Goal: Information Seeking & Learning: Understand process/instructions

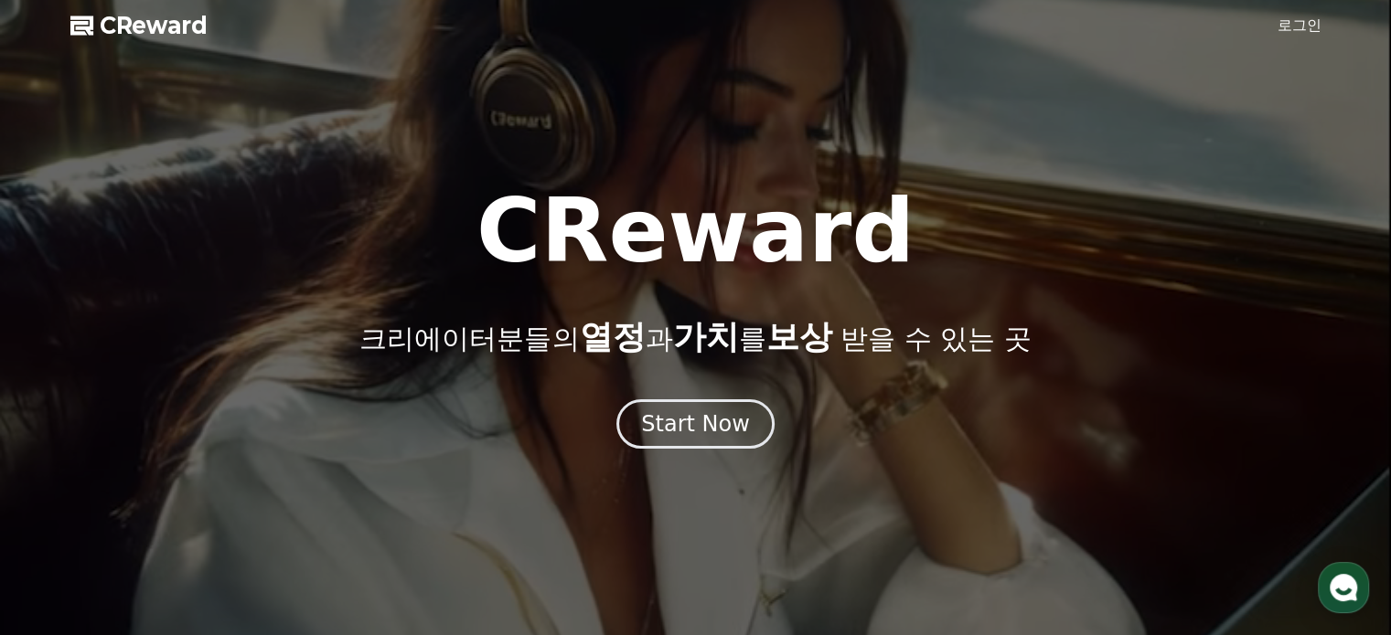
click at [1299, 30] on link "로그인" at bounding box center [1299, 26] width 44 height 22
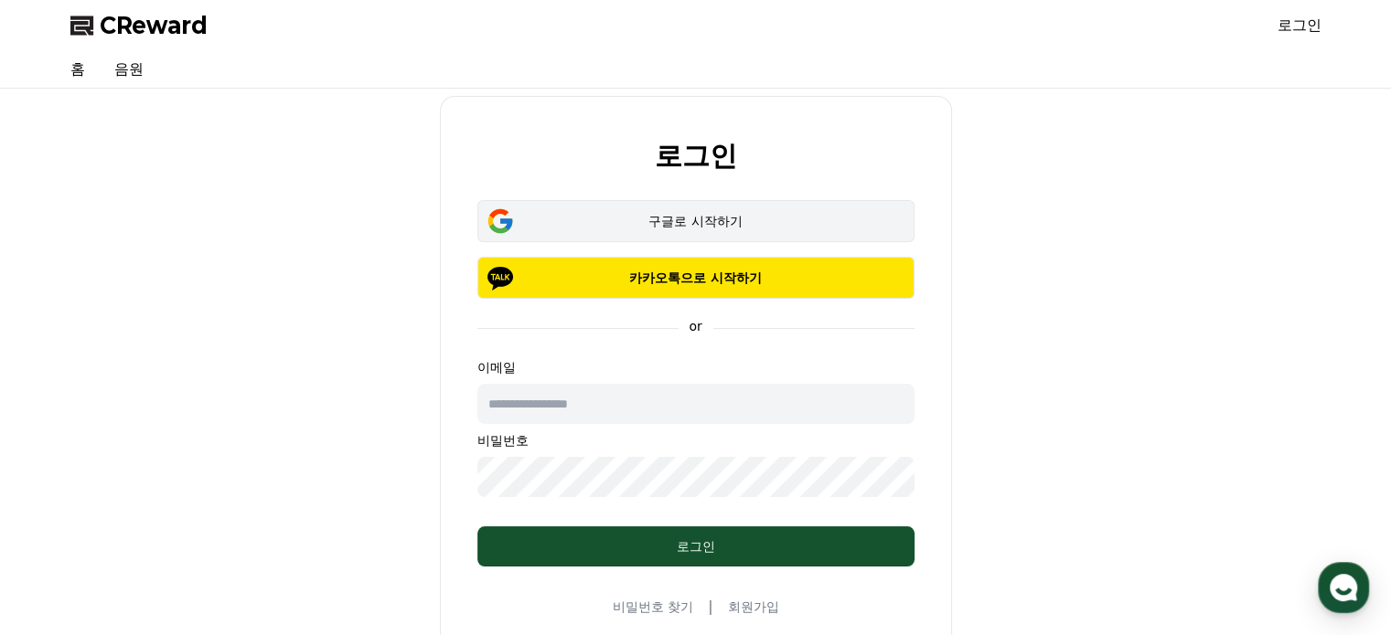
click at [699, 218] on div "구글로 시작하기" at bounding box center [696, 221] width 384 height 18
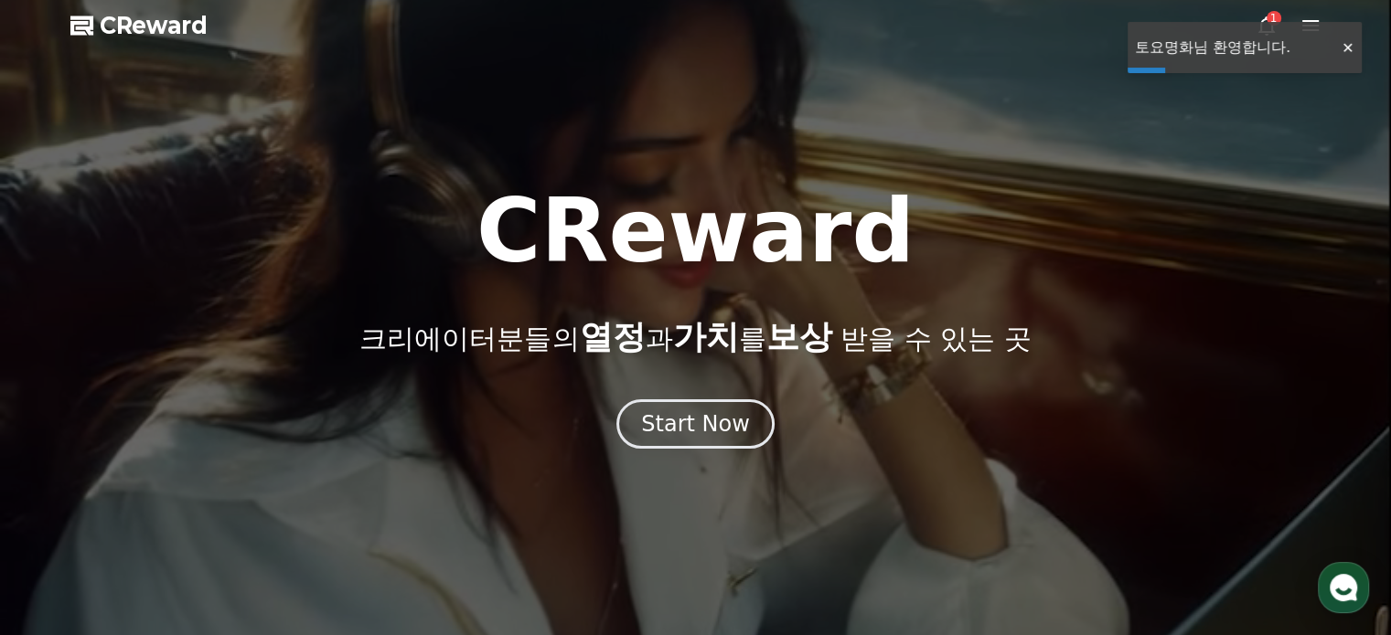
click at [1279, 159] on div at bounding box center [695, 317] width 1391 height 635
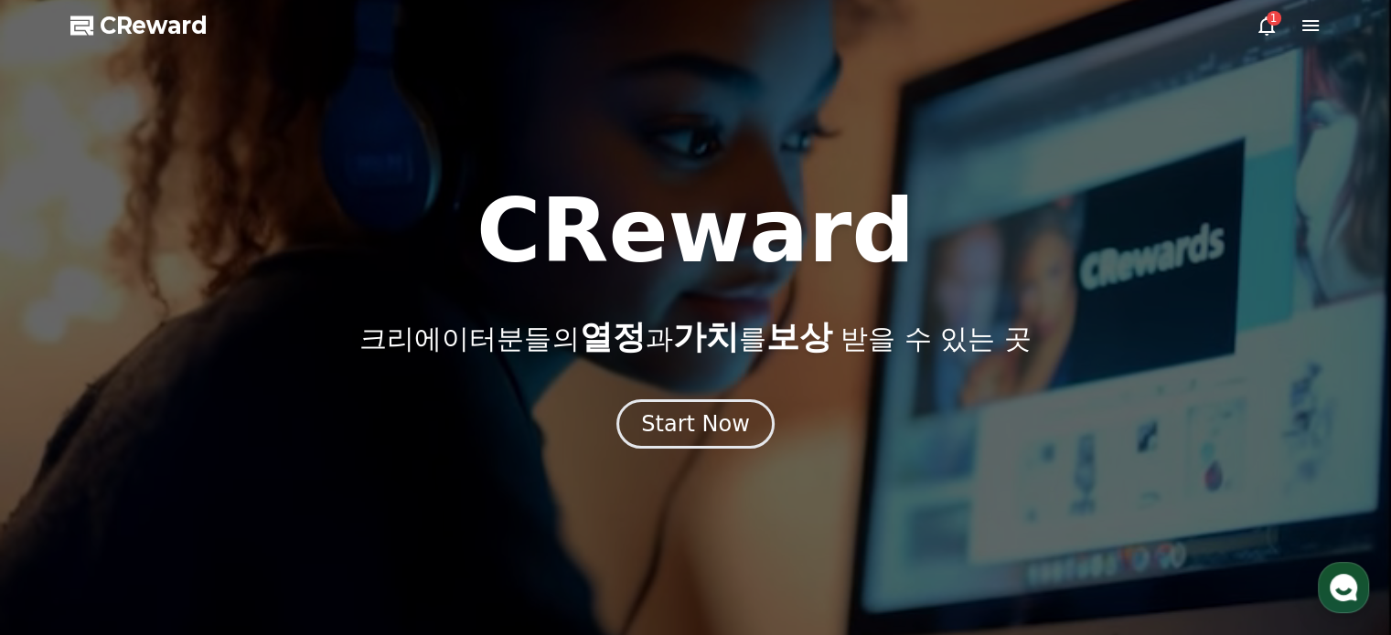
click at [1265, 28] on icon at bounding box center [1266, 26] width 22 height 22
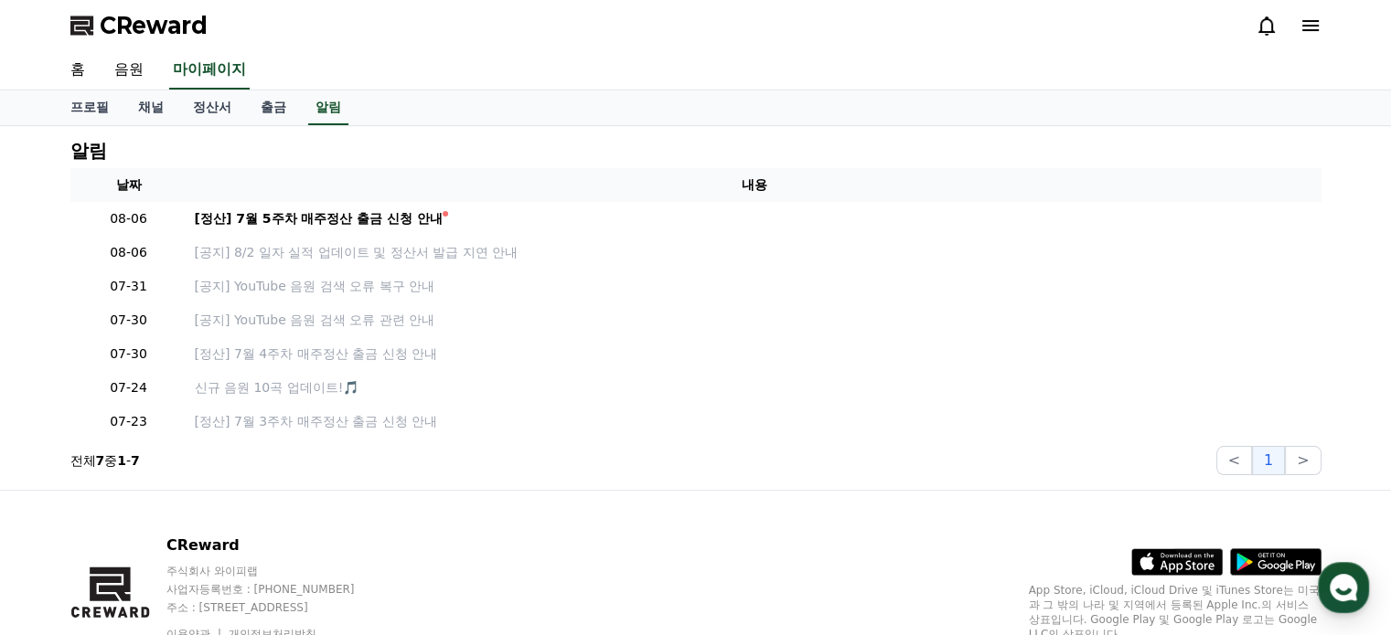
click at [1317, 26] on icon at bounding box center [1310, 25] width 16 height 11
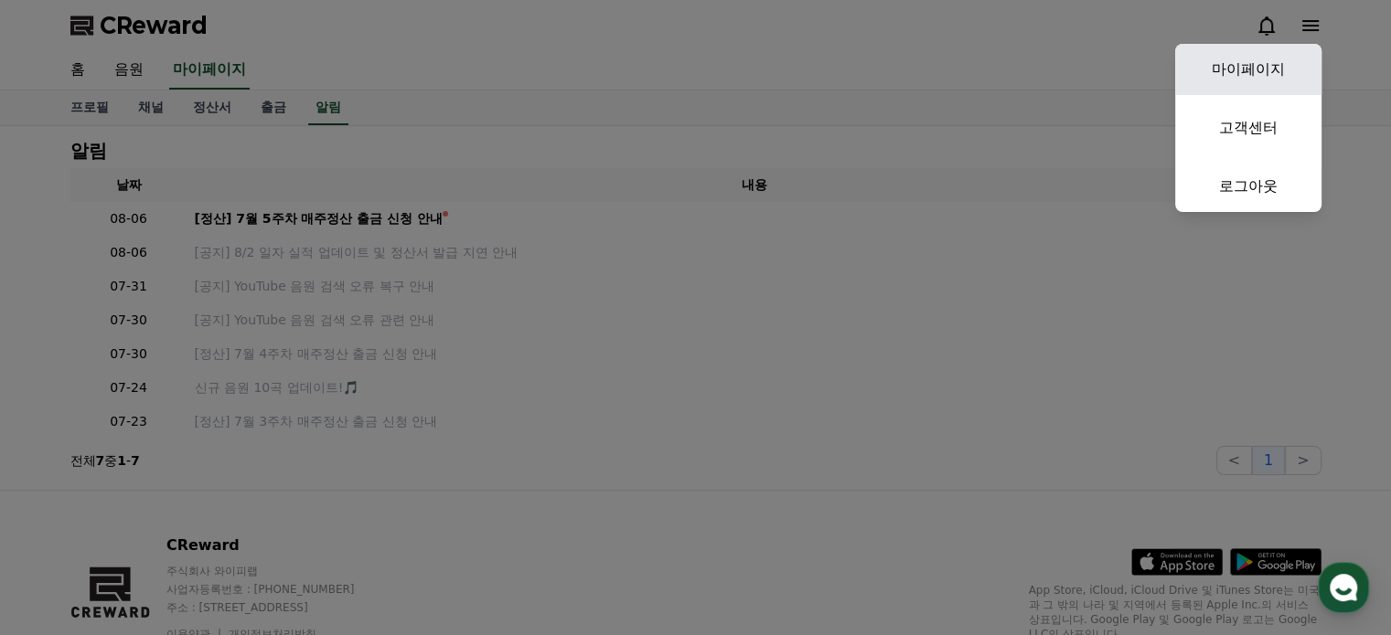
click at [1260, 78] on link "마이페이지" at bounding box center [1248, 69] width 146 height 51
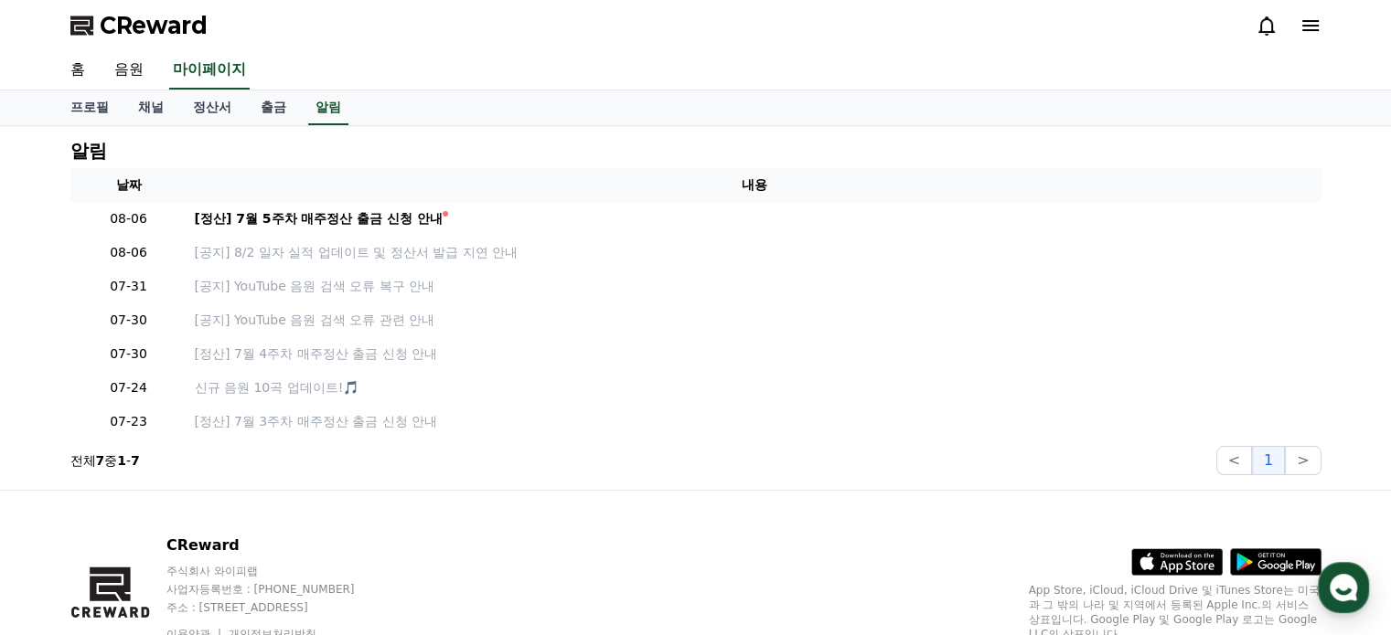
select select "**********"
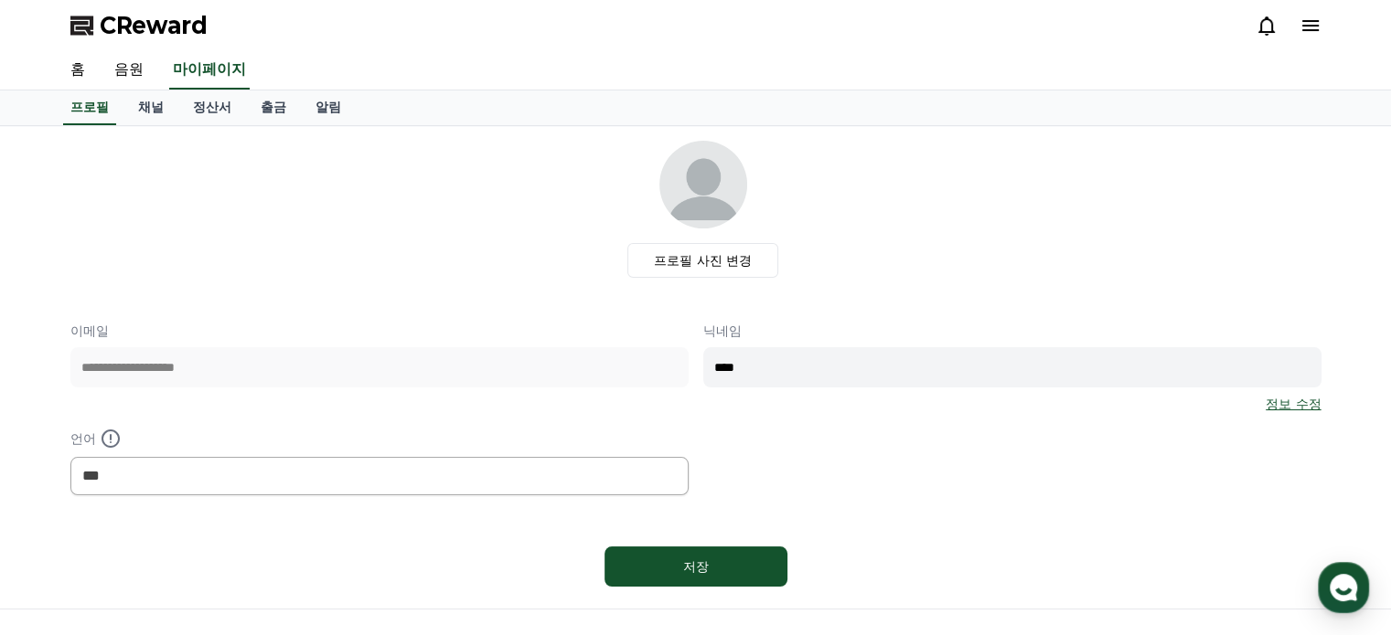
click at [154, 25] on span "CReward" at bounding box center [154, 25] width 108 height 29
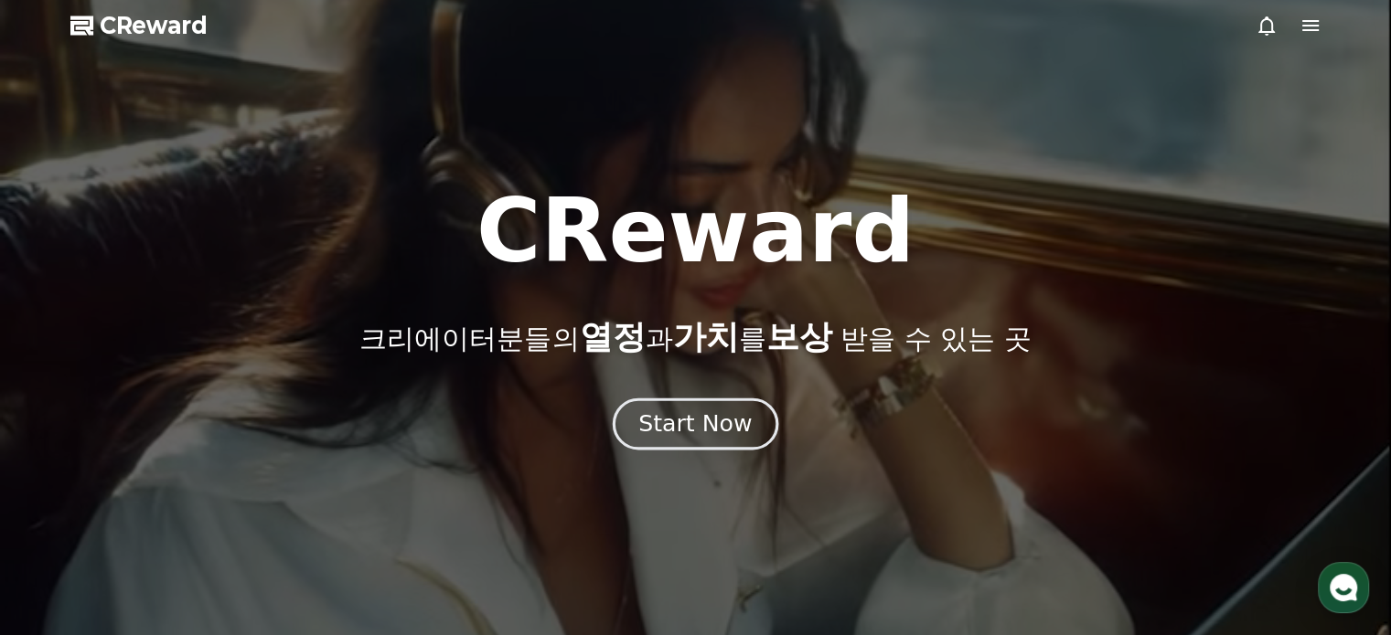
click at [665, 414] on div "Start Now" at bounding box center [694, 424] width 113 height 31
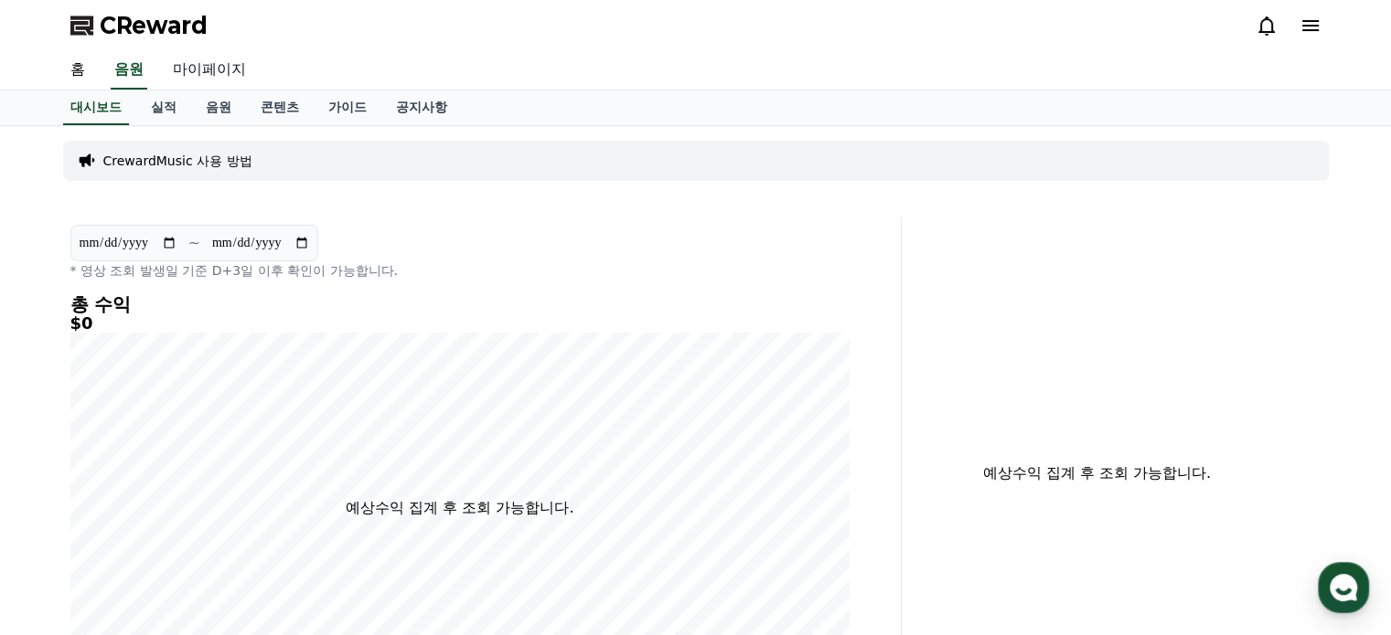
click at [212, 62] on link "마이페이지" at bounding box center [209, 70] width 102 height 38
select select "**********"
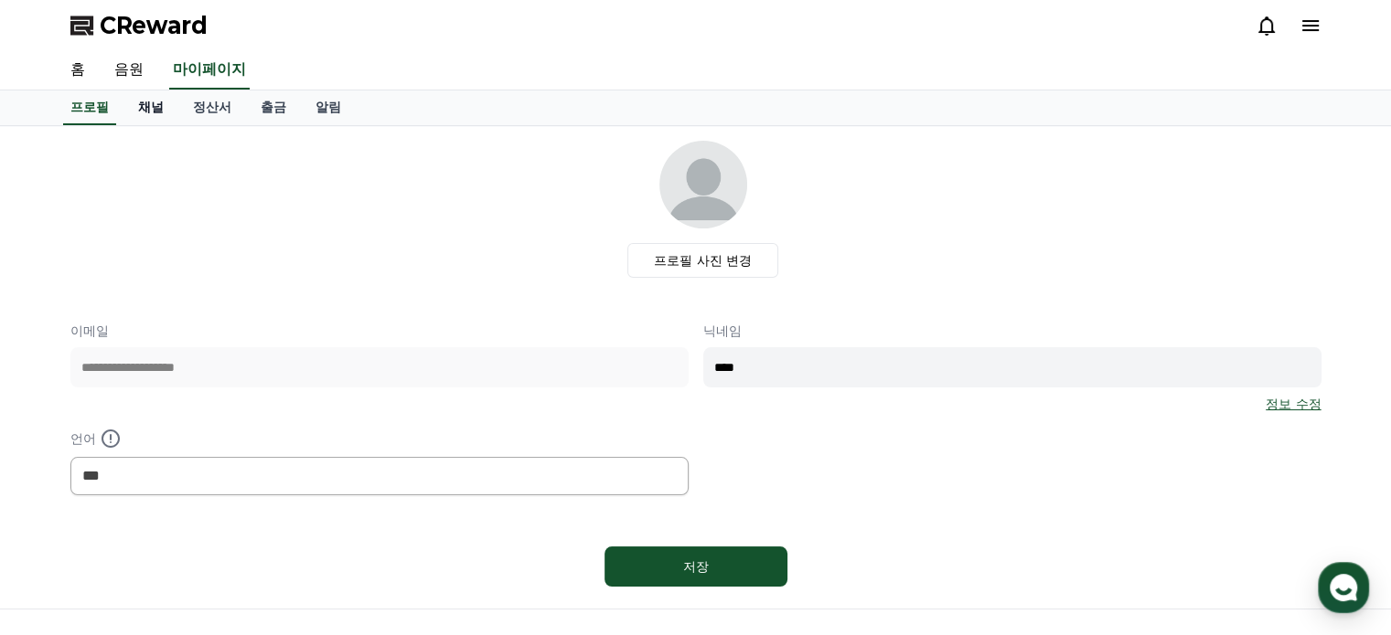
click at [154, 106] on link "채널" at bounding box center [150, 108] width 55 height 35
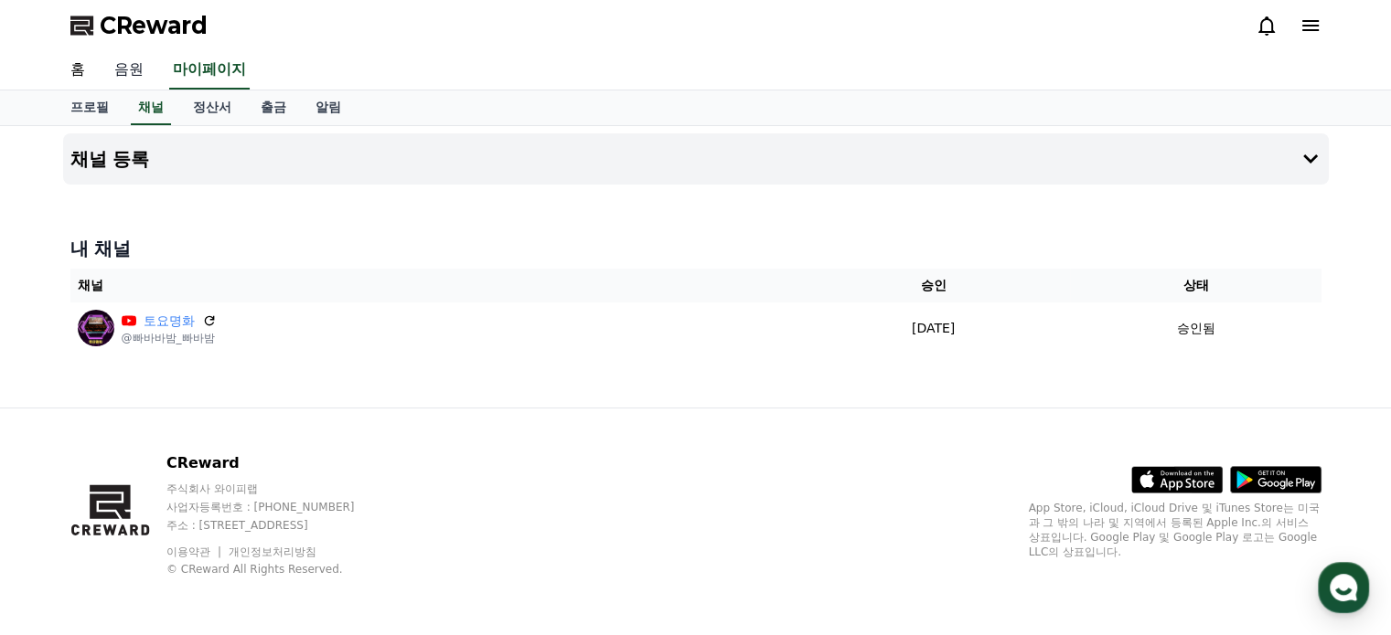
click at [129, 72] on link "음원" at bounding box center [129, 70] width 59 height 38
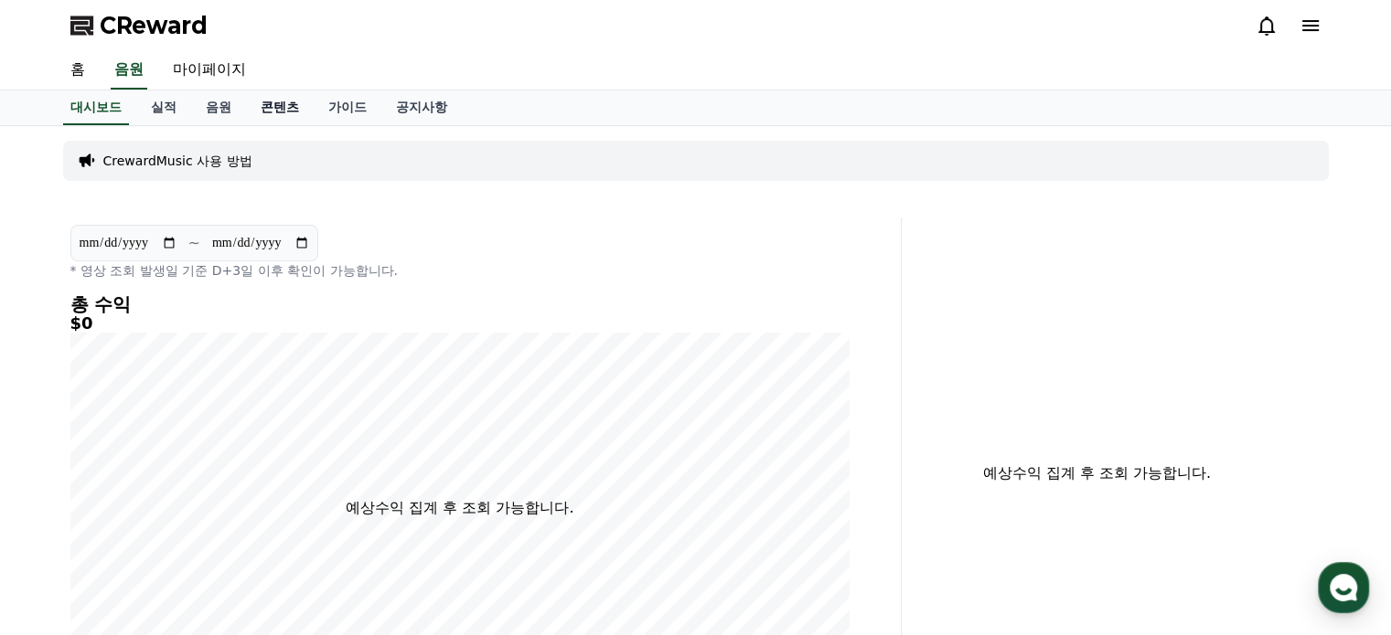
click at [285, 112] on link "콘텐츠" at bounding box center [280, 108] width 68 height 35
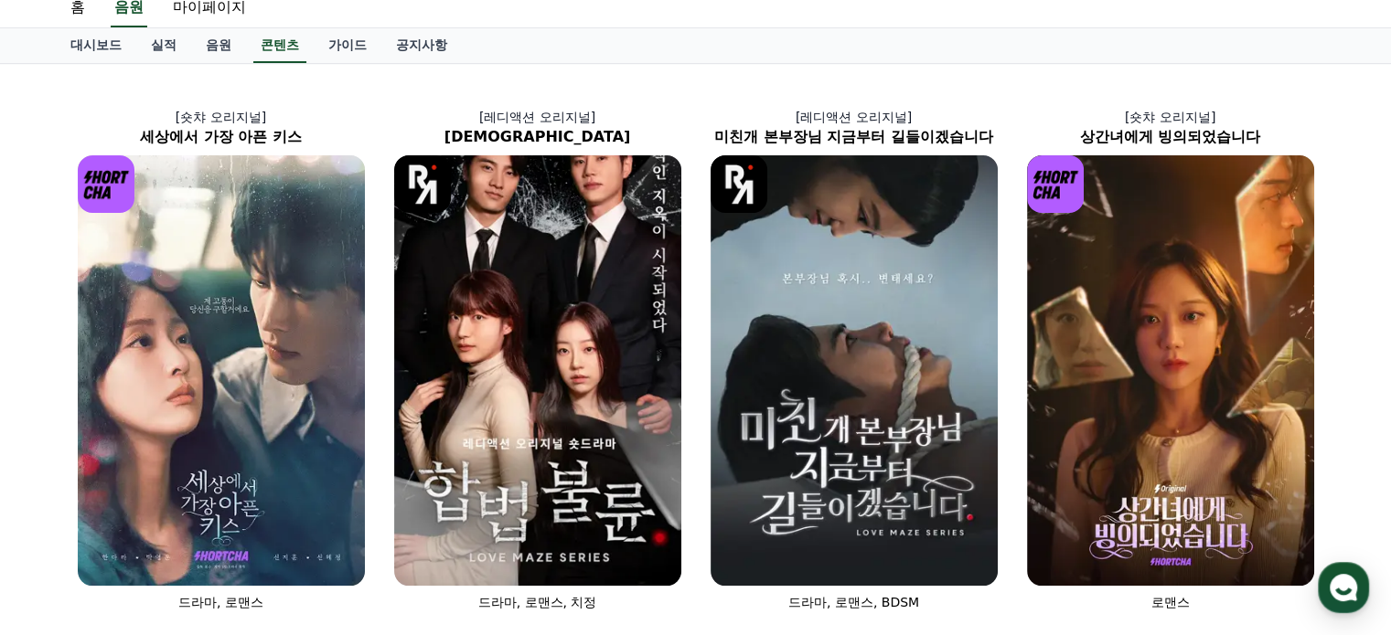
scroll to position [91, 0]
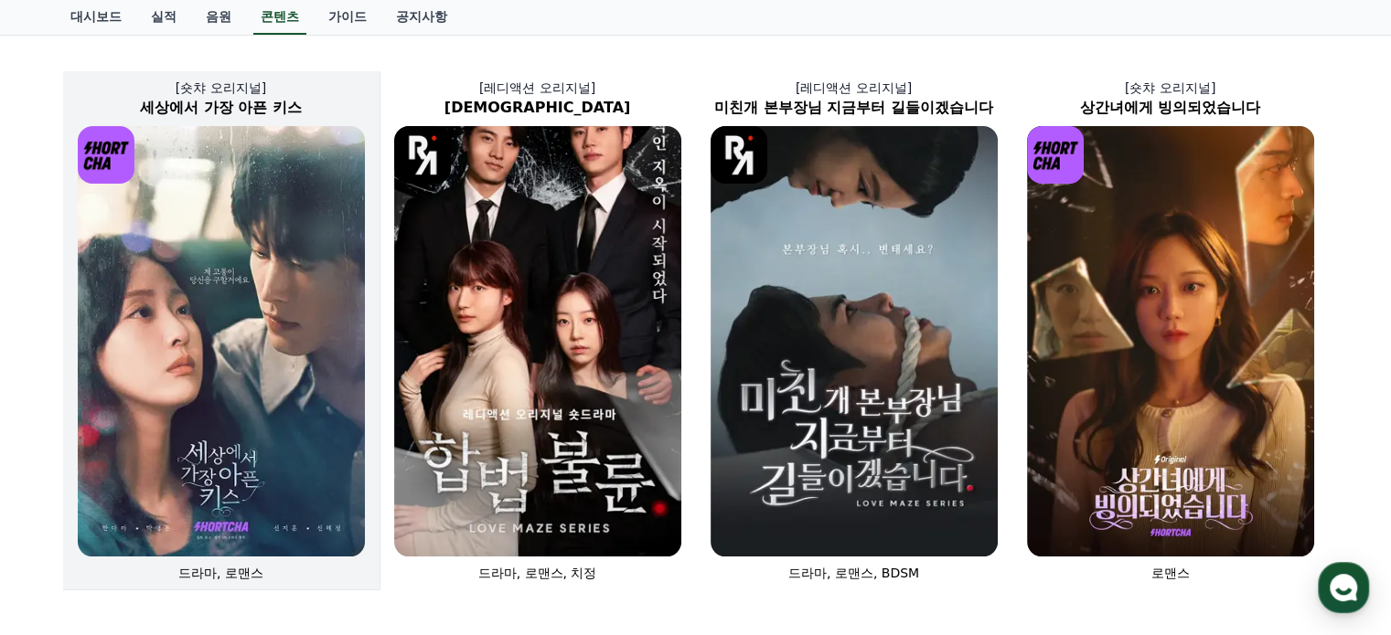
click at [290, 301] on img at bounding box center [221, 341] width 287 height 431
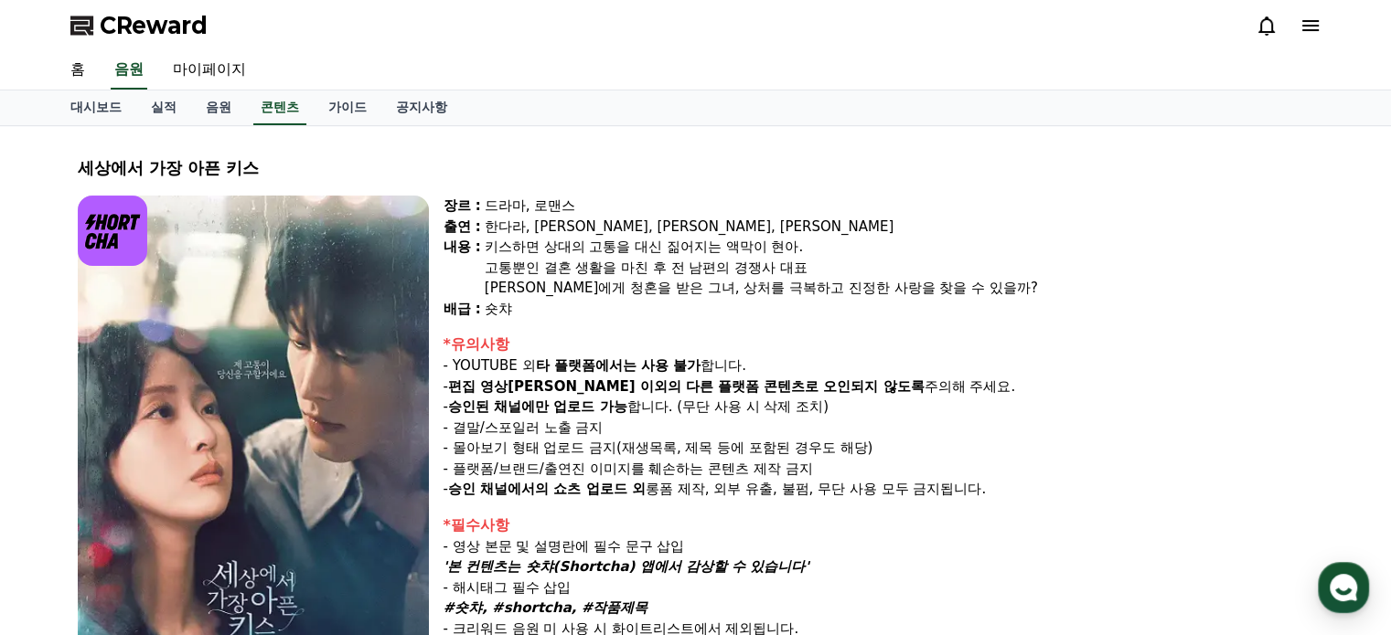
drag, startPoint x: 545, startPoint y: 364, endPoint x: 706, endPoint y: 364, distance: 160.9
click at [706, 364] on p "- YOUTUBE 외 타 플랫폼에서는 사용 불가 합니다." at bounding box center [878, 366] width 870 height 21
drag, startPoint x: 568, startPoint y: 383, endPoint x: 878, endPoint y: 383, distance: 310.0
click at [878, 383] on p "- 편집 영상이 숏챠 이외의 다른 플랫폼 콘텐츠로 오인되지 않도록 주의해 주세요." at bounding box center [878, 387] width 870 height 21
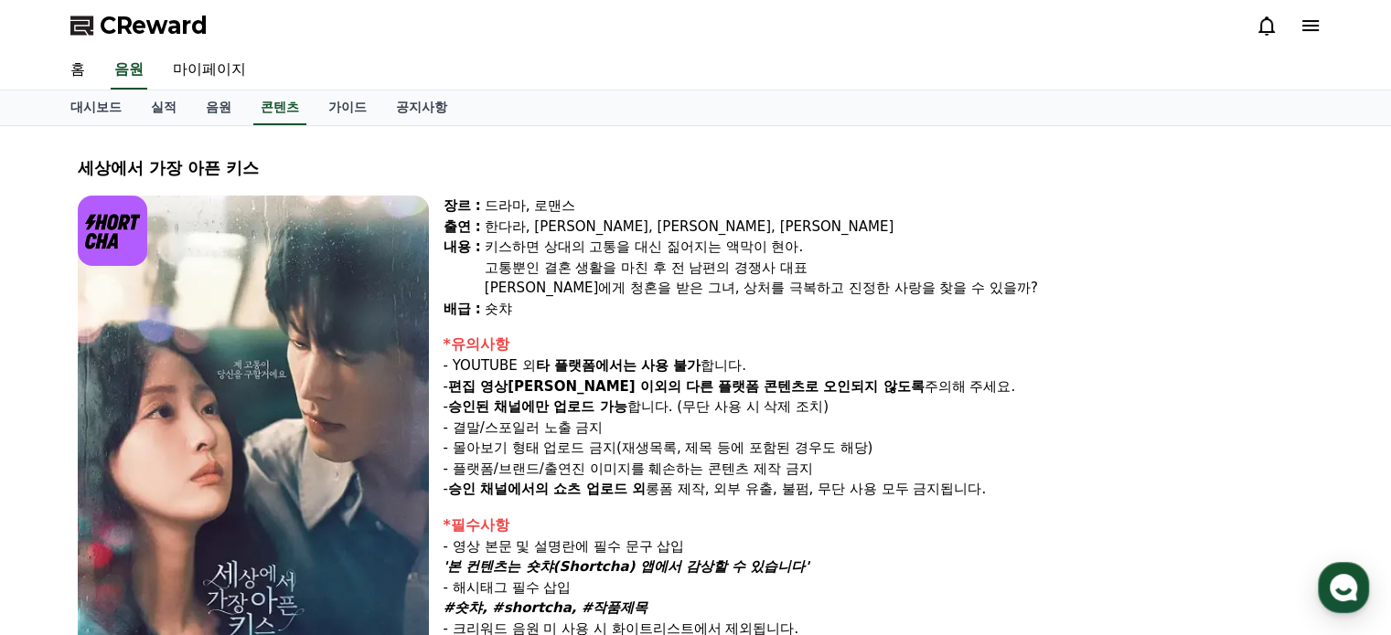
click at [878, 383] on p "- 편집 영상이 숏챠 이외의 다른 플랫폼 콘텐츠로 오인되지 않도록 주의해 주세요." at bounding box center [878, 387] width 870 height 21
drag, startPoint x: 475, startPoint y: 412, endPoint x: 585, endPoint y: 412, distance: 110.6
click at [585, 412] on strong "승인된 채널에만 업로드 가능" at bounding box center [537, 407] width 179 height 16
click at [587, 412] on strong "승인된 채널에만 업로드 가능" at bounding box center [537, 407] width 179 height 16
drag, startPoint x: 460, startPoint y: 428, endPoint x: 562, endPoint y: 427, distance: 102.4
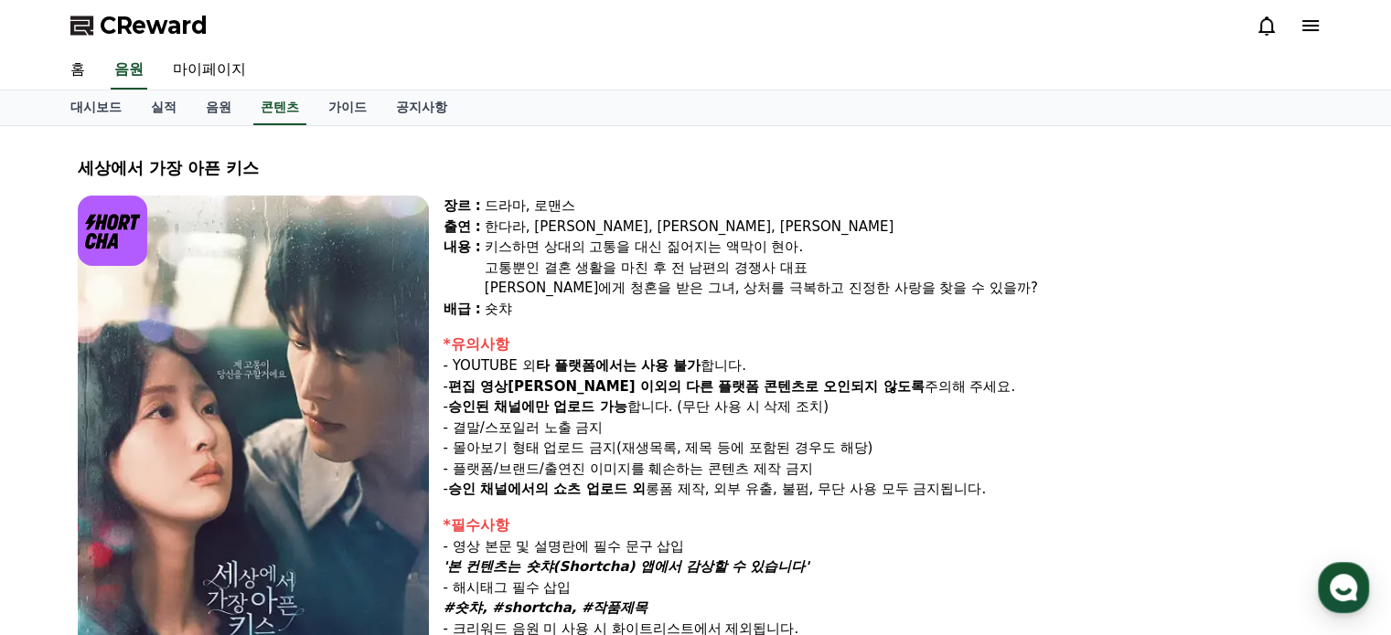
click at [562, 427] on p "- 결말/스포일러 노출 금지" at bounding box center [878, 428] width 870 height 21
drag, startPoint x: 464, startPoint y: 450, endPoint x: 637, endPoint y: 450, distance: 172.8
click at [637, 450] on p "- 몰아보기 형태 업로드 금지(재생목록, 제목 등에 포함된 경우도 해당)" at bounding box center [878, 448] width 870 height 21
drag, startPoint x: 681, startPoint y: 448, endPoint x: 829, endPoint y: 448, distance: 148.1
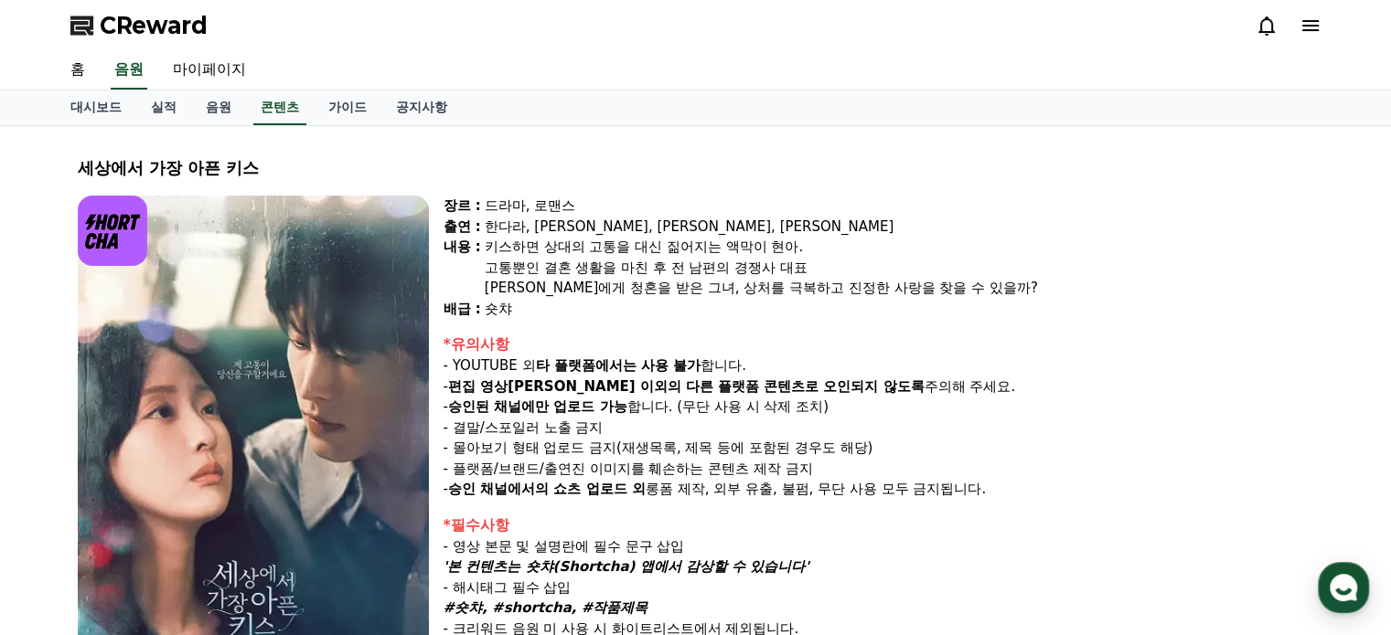
click at [829, 448] on p "- 몰아보기 형태 업로드 금지(재생목록, 제목 등에 포함된 경우도 해당)" at bounding box center [878, 448] width 870 height 21
drag, startPoint x: 472, startPoint y: 455, endPoint x: 666, endPoint y: 468, distance: 194.3
click at [661, 468] on div "*유의사항 - YOUTUBE 외 타 플랫폼에서는 사용 불가 합니다. - 편집 영상이 숏챠 이외의 다른 플랫폼 콘텐츠로 오인되지 않도록 주의해 …" at bounding box center [878, 417] width 870 height 166
click at [666, 468] on p "- 플랫폼/브랜드/출연진 이미지를 훼손하는 콘텐츠 제작 금지" at bounding box center [878, 469] width 870 height 21
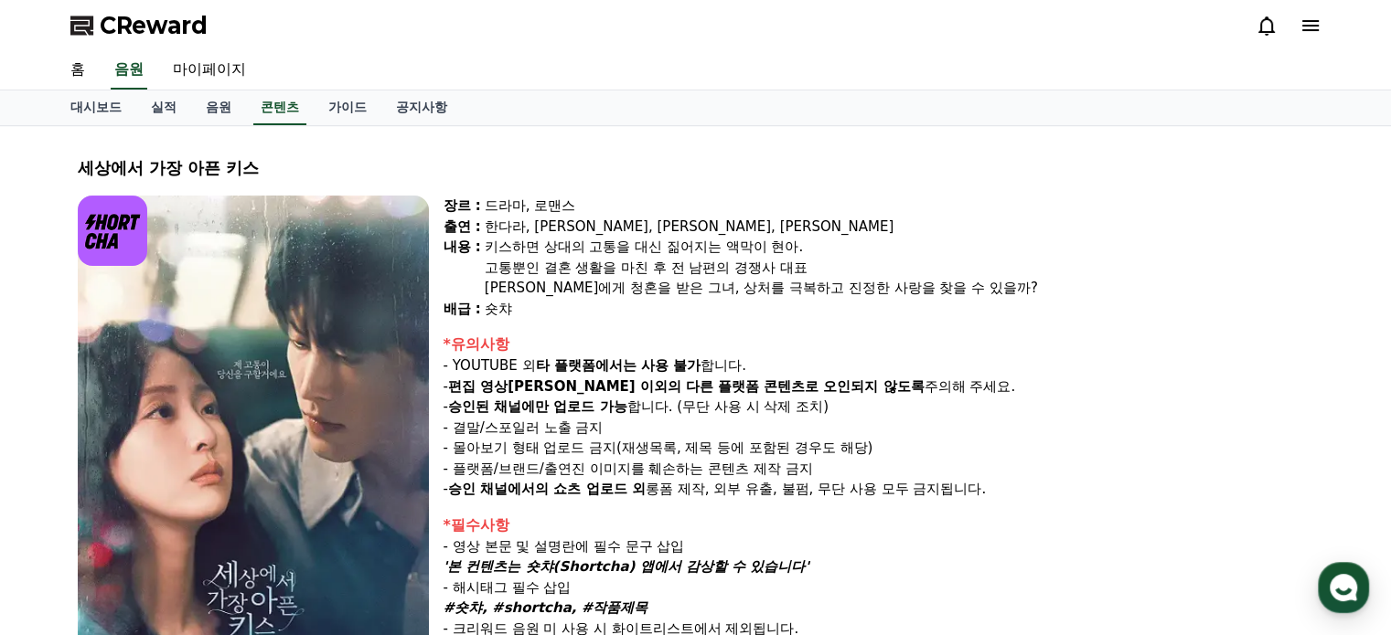
drag, startPoint x: 584, startPoint y: 471, endPoint x: 811, endPoint y: 471, distance: 226.8
click at [811, 471] on p "- 플랫폼/브랜드/출연진 이미지를 훼손하는 콘텐츠 제작 금지" at bounding box center [878, 469] width 870 height 21
drag, startPoint x: 476, startPoint y: 494, endPoint x: 661, endPoint y: 493, distance: 184.7
click at [661, 493] on p "- 승인 채널에서의 쇼츠 업로드 외 롱폼 제작, 외부 유출, 불펌, 무단 사용 모두 금지됩니다." at bounding box center [878, 489] width 870 height 21
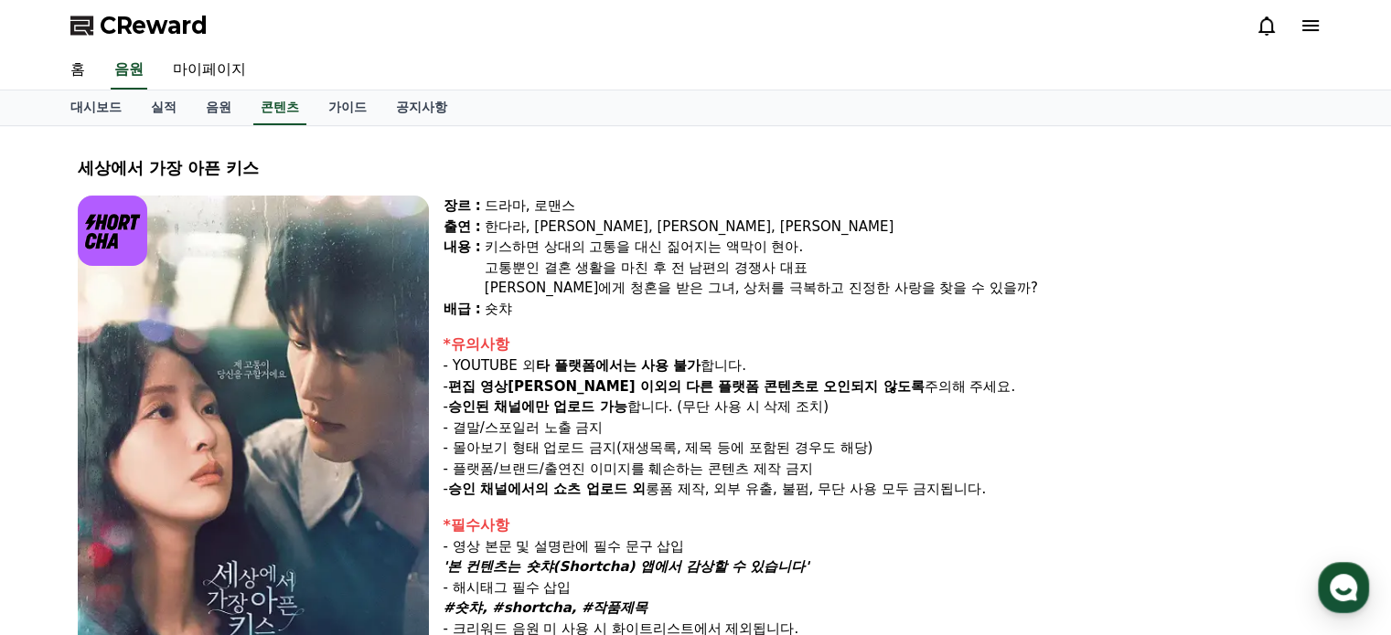
click at [662, 493] on p "- 승인 채널에서의 쇼츠 업로드 외 롱폼 제작, 외부 유출, 불펌, 무단 사용 모두 금지됩니다." at bounding box center [878, 489] width 870 height 21
drag, startPoint x: 758, startPoint y: 493, endPoint x: 930, endPoint y: 493, distance: 171.9
click at [925, 493] on p "- 승인 채널에서의 쇼츠 업로드 외 롱폼 제작, 외부 유출, 불펌, 무단 사용 모두 금지됩니다." at bounding box center [878, 489] width 870 height 21
click at [930, 493] on p "- 승인 채널에서의 쇼츠 업로드 외 롱폼 제작, 외부 유출, 불펌, 무단 사용 모두 금지됩니다." at bounding box center [878, 489] width 870 height 21
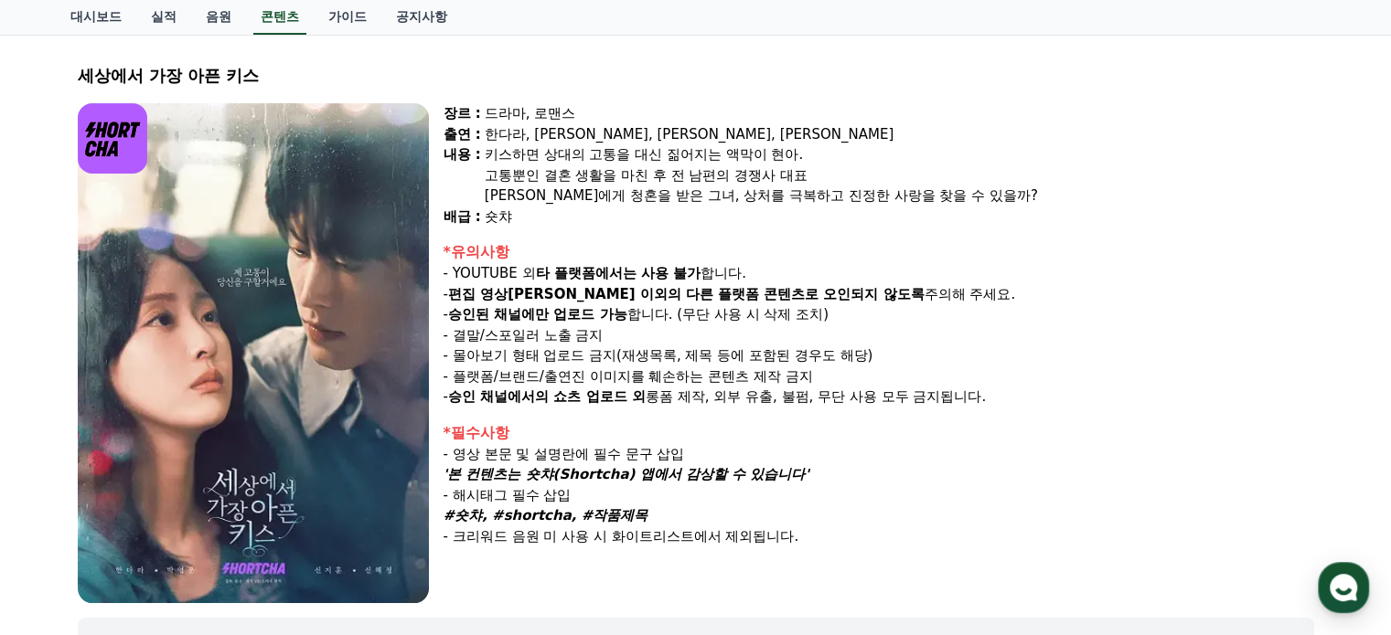
scroll to position [183, 0]
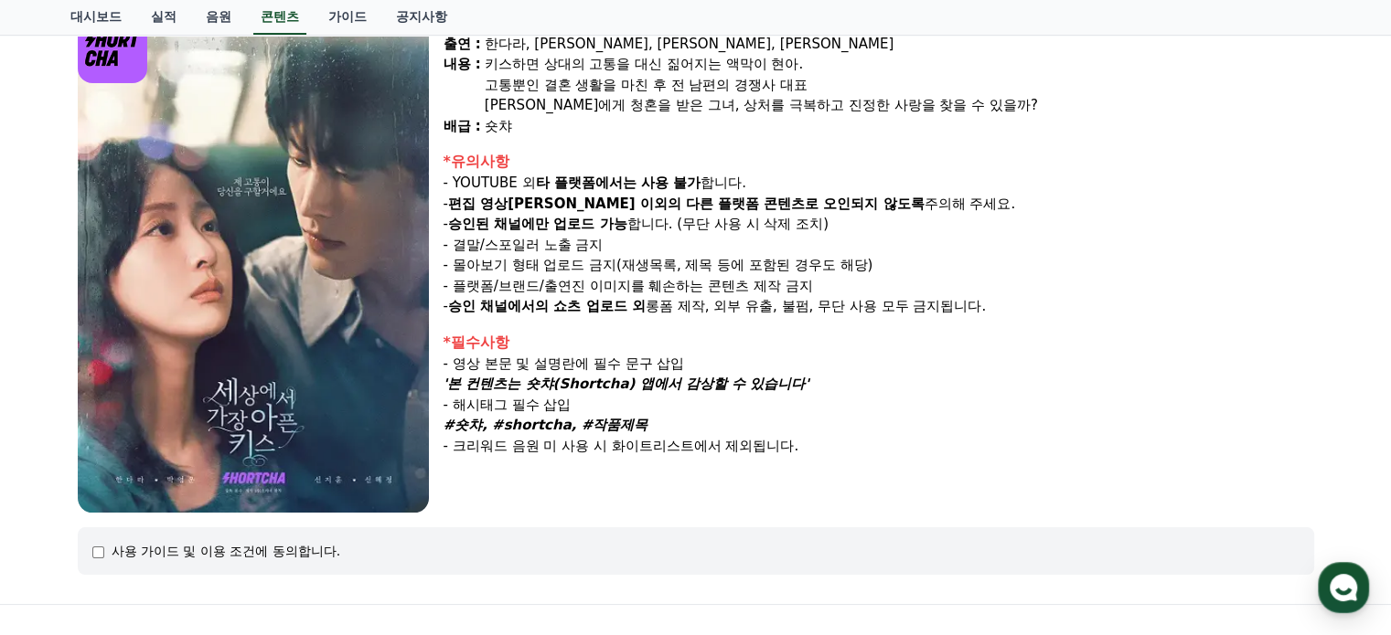
drag, startPoint x: 497, startPoint y: 365, endPoint x: 700, endPoint y: 363, distance: 203.0
click at [700, 363] on p "- 영상 본문 및 설명란에 필수 문구 삽입" at bounding box center [878, 364] width 870 height 21
drag, startPoint x: 467, startPoint y: 383, endPoint x: 785, endPoint y: 387, distance: 318.2
click at [785, 387] on em "'본 컨텐츠는 숏챠(Shortcha) 앱에서 감상할 수 있습니다'" at bounding box center [626, 384] width 366 height 16
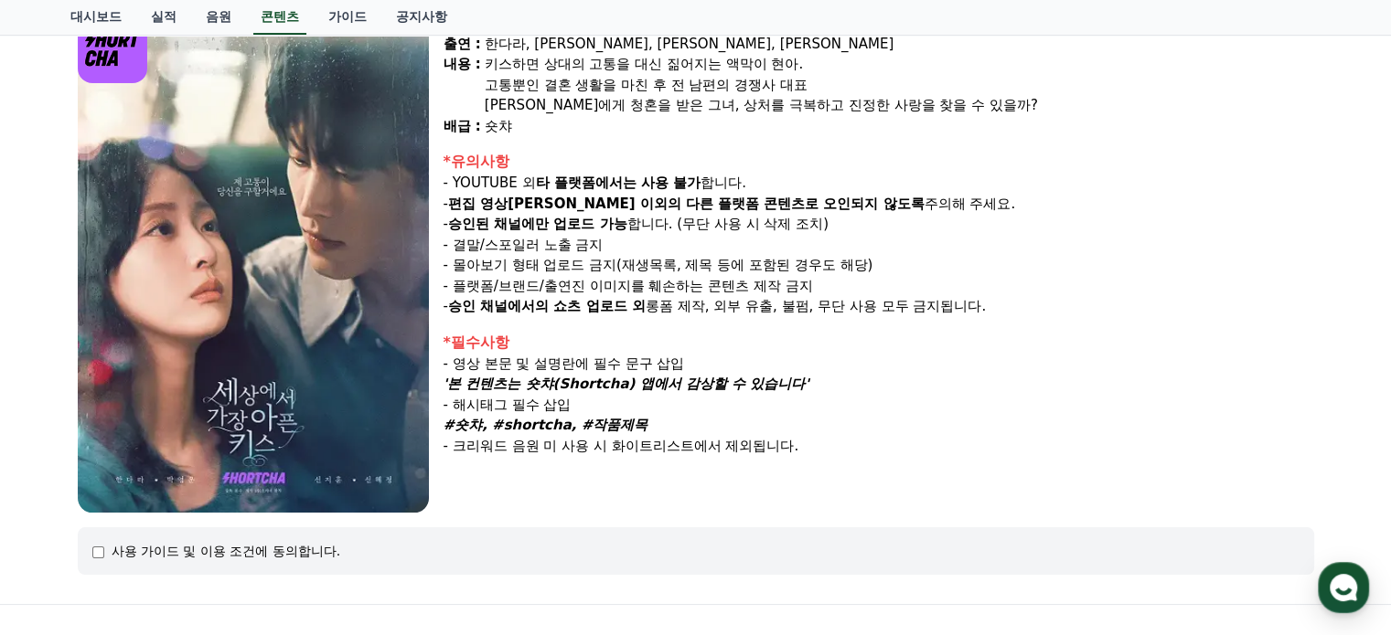
click at [786, 387] on em "'본 컨텐츠는 숏챠(Shortcha) 앱에서 감상할 수 있습니다'" at bounding box center [626, 384] width 366 height 16
drag, startPoint x: 489, startPoint y: 369, endPoint x: 507, endPoint y: 369, distance: 18.3
click at [507, 369] on p "- 영상 본문 및 설명란에 필수 문구 삽입" at bounding box center [878, 364] width 870 height 21
drag, startPoint x: 539, startPoint y: 361, endPoint x: 581, endPoint y: 361, distance: 41.1
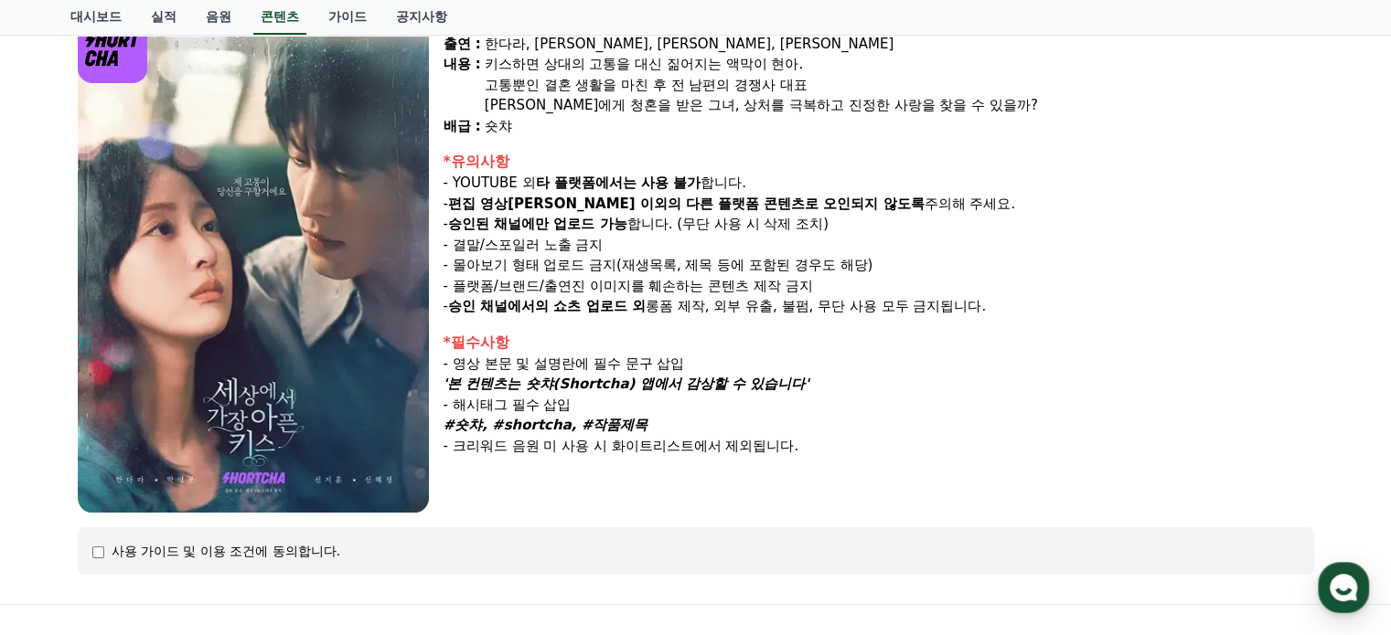
click at [581, 361] on p "- 영상 본문 및 설명란에 필수 문구 삽입" at bounding box center [878, 364] width 870 height 21
drag, startPoint x: 600, startPoint y: 360, endPoint x: 690, endPoint y: 360, distance: 90.5
click at [688, 360] on p "- 영상 본문 및 설명란에 필수 문구 삽입" at bounding box center [878, 364] width 870 height 21
click at [690, 360] on p "- 영상 본문 및 설명란에 필수 문구 삽입" at bounding box center [878, 364] width 870 height 21
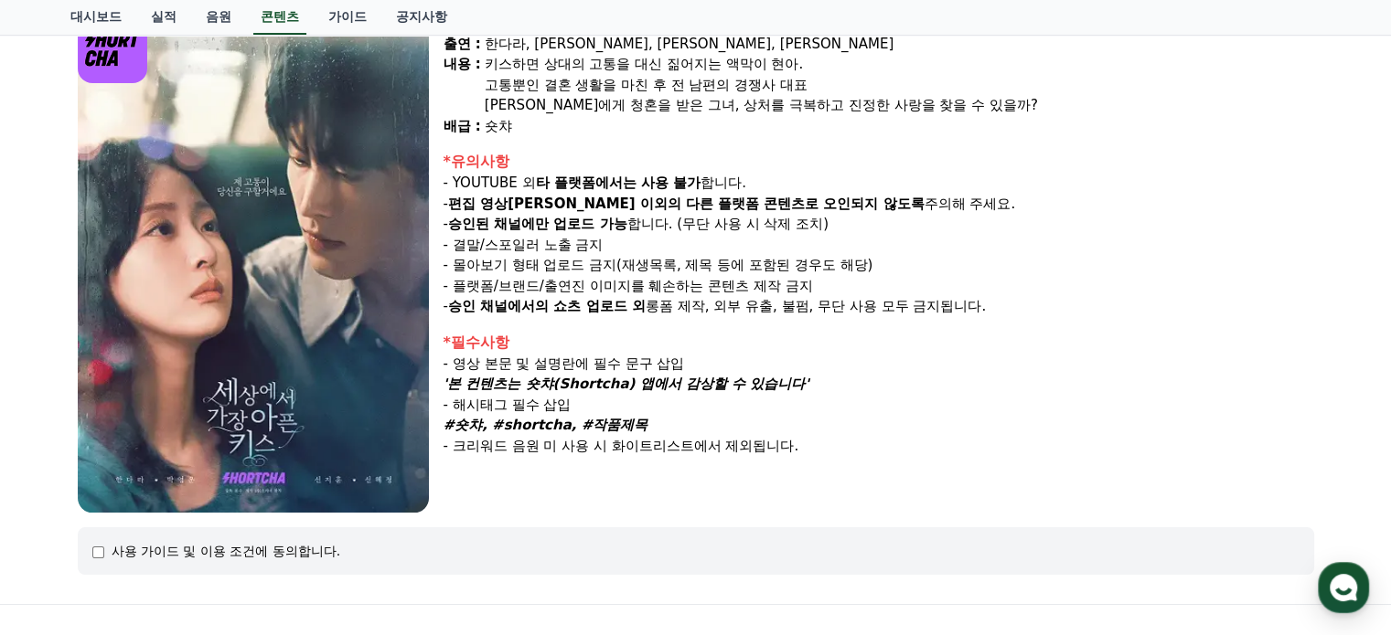
drag, startPoint x: 476, startPoint y: 384, endPoint x: 690, endPoint y: 383, distance: 214.0
click at [689, 383] on em "'본 컨텐츠는 숏챠(Shortcha) 앱에서 감상할 수 있습니다'" at bounding box center [626, 384] width 366 height 16
click at [690, 383] on em "'본 컨텐츠는 숏챠(Shortcha) 앱에서 감상할 수 있습니다'" at bounding box center [626, 384] width 366 height 16
drag, startPoint x: 464, startPoint y: 405, endPoint x: 599, endPoint y: 400, distance: 134.5
click at [599, 400] on p "- 해시태그 필수 삽입" at bounding box center [878, 405] width 870 height 21
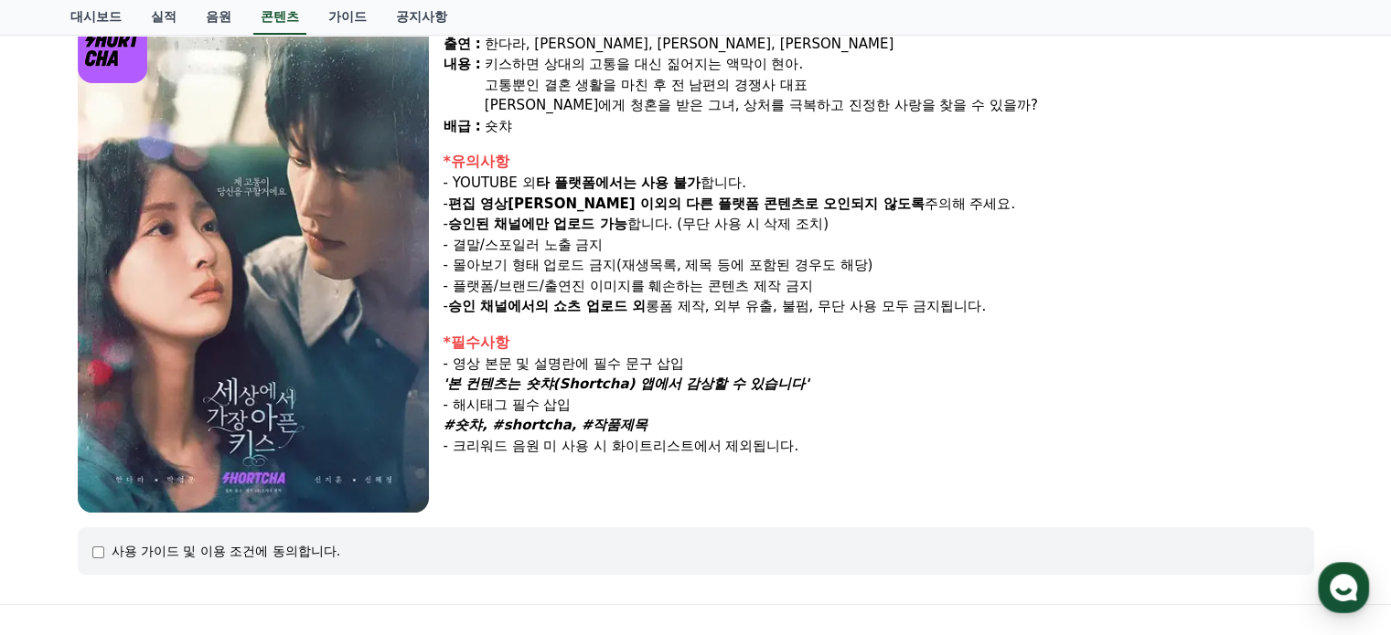
click at [599, 400] on p "- 해시태그 필수 삽입" at bounding box center [878, 405] width 870 height 21
drag, startPoint x: 468, startPoint y: 420, endPoint x: 669, endPoint y: 423, distance: 201.2
click at [669, 423] on p "#숏챠, #shortcha, #작품제목" at bounding box center [878, 425] width 870 height 21
click at [582, 442] on p "- 크리워드 음원 미 사용 시 화이트리스트에서 제외됩니다." at bounding box center [878, 446] width 870 height 21
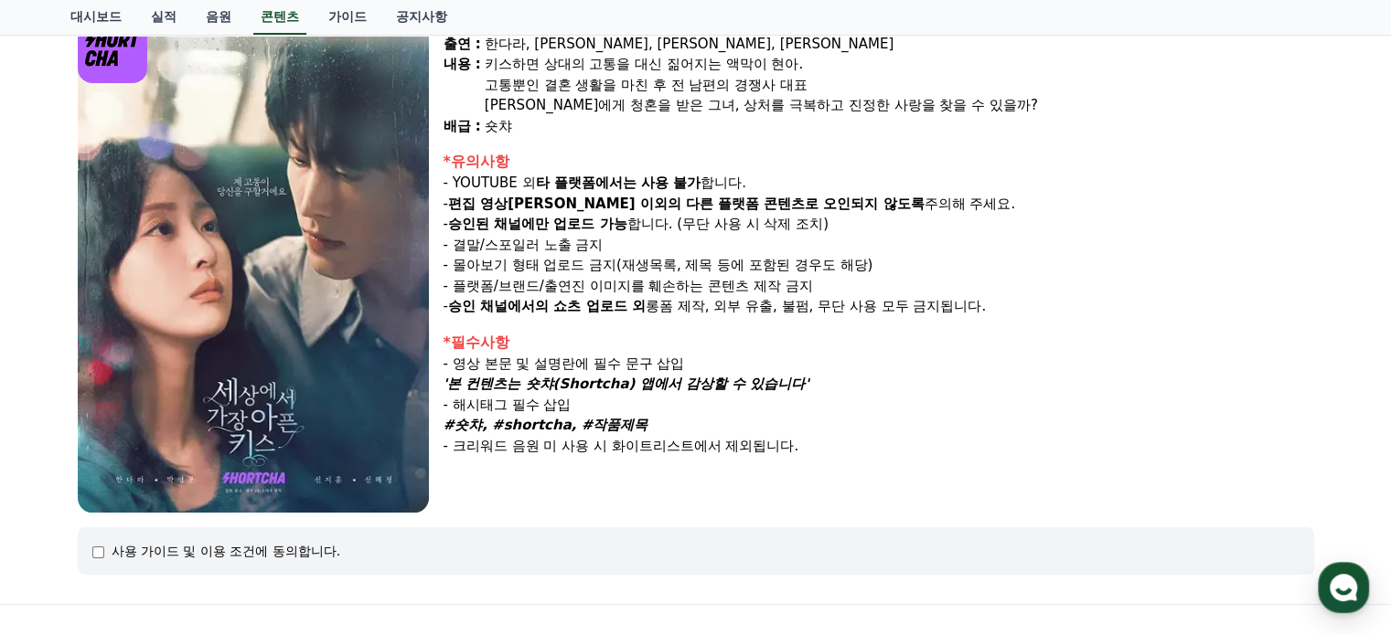
click at [582, 442] on p "- 크리워드 음원 미 사용 시 화이트리스트에서 제외됩니다." at bounding box center [878, 446] width 870 height 21
click at [632, 451] on p "- 크리워드 음원 미 사용 시 화이트리스트에서 제외됩니다." at bounding box center [878, 446] width 870 height 21
drag, startPoint x: 520, startPoint y: 452, endPoint x: 802, endPoint y: 448, distance: 281.6
click at [801, 448] on p "- 크리워드 음원 미 사용 시 화이트리스트에서 제외됩니다." at bounding box center [878, 446] width 870 height 21
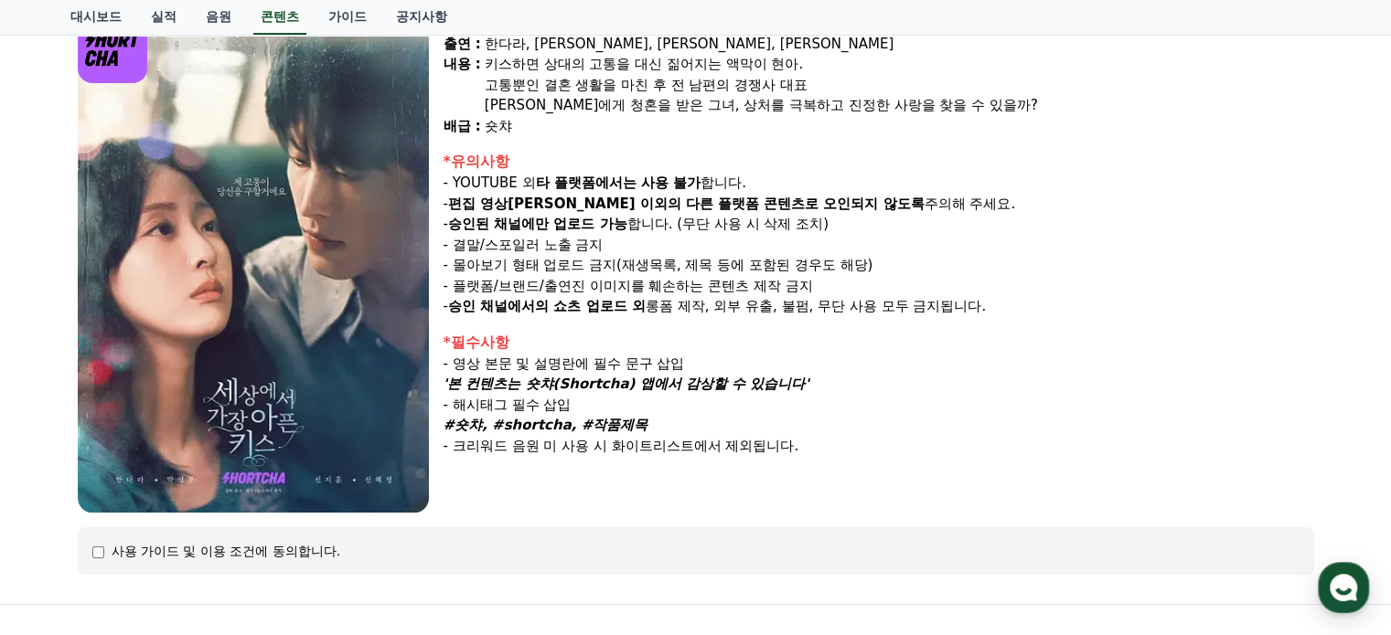
click at [802, 448] on p "- 크리워드 음원 미 사용 시 화이트리스트에서 제외됩니다." at bounding box center [878, 446] width 870 height 21
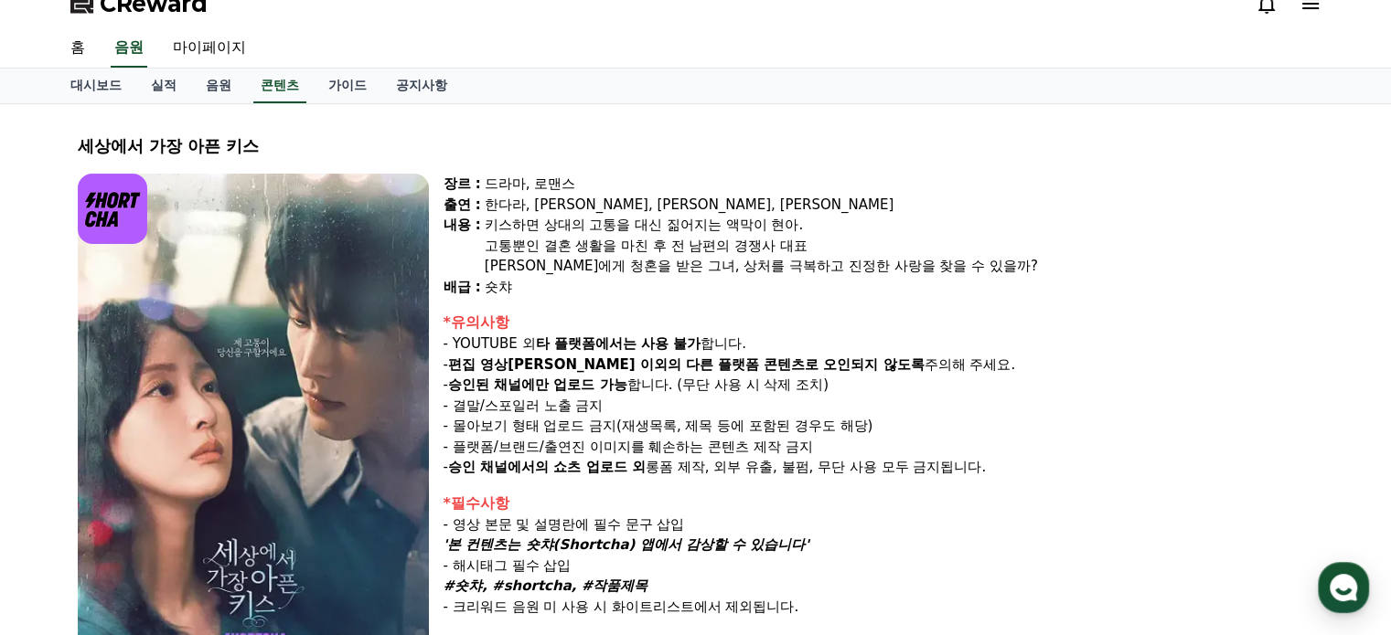
scroll to position [0, 0]
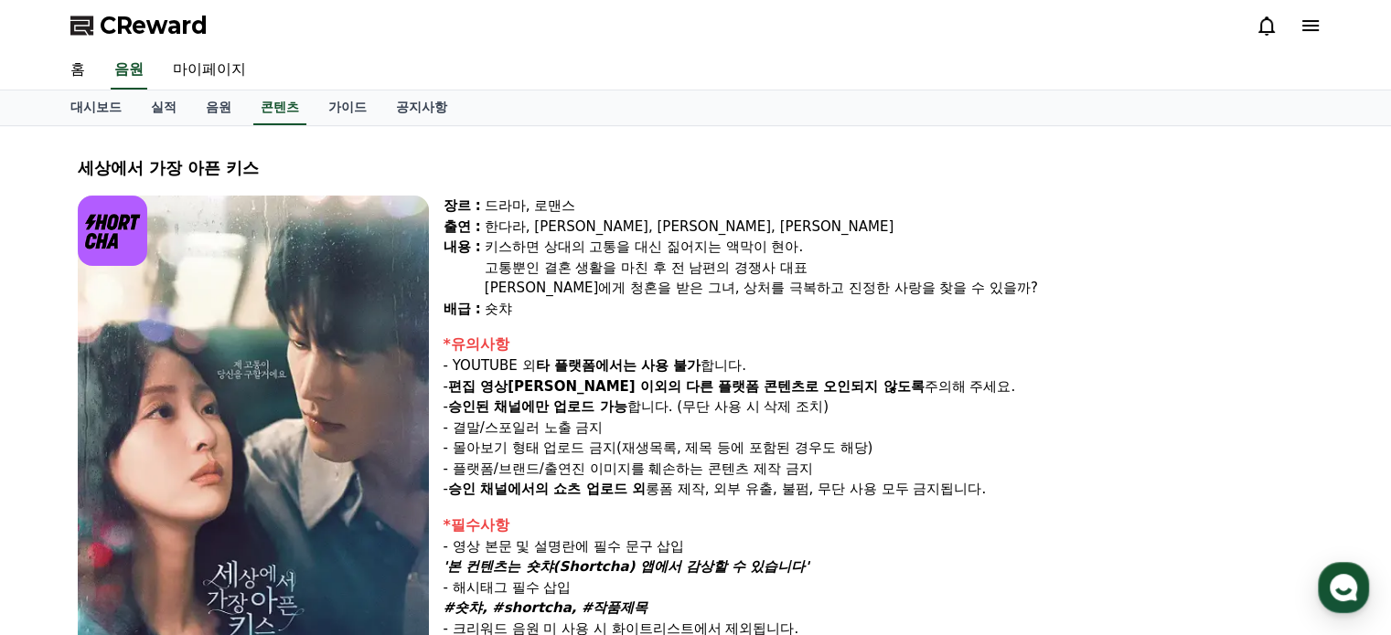
drag, startPoint x: 505, startPoint y: 256, endPoint x: 1009, endPoint y: 277, distance: 504.2
click at [1006, 277] on div "키스하면 상대의 고통을 대신 짊어지는 액막이 현아. 고통뿐인 결혼 생활을 마친 후 전 남편의 경쟁사 대표 재윤에게 청혼을 받은 그녀, 상처를 …" at bounding box center [899, 268] width 829 height 62
click at [1009, 278] on div "재윤에게 청혼을 받은 그녀, 상처를 극복하고 진정한 사랑을 찾을 수 있을까?" at bounding box center [899, 288] width 829 height 21
click at [338, 110] on link "가이드" at bounding box center [348, 108] width 68 height 35
